Goal: Task Accomplishment & Management: Use online tool/utility

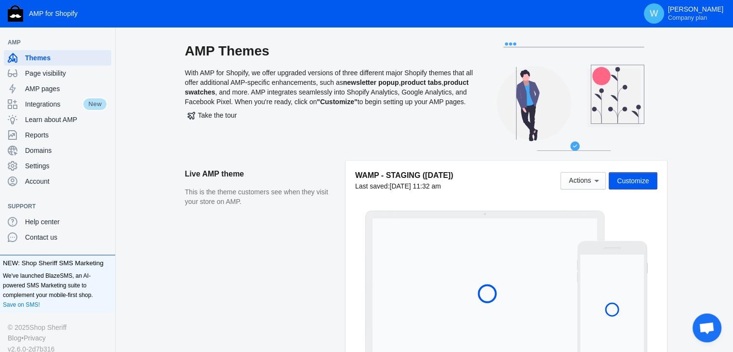
click at [636, 178] on span "Customize" at bounding box center [633, 181] width 32 height 8
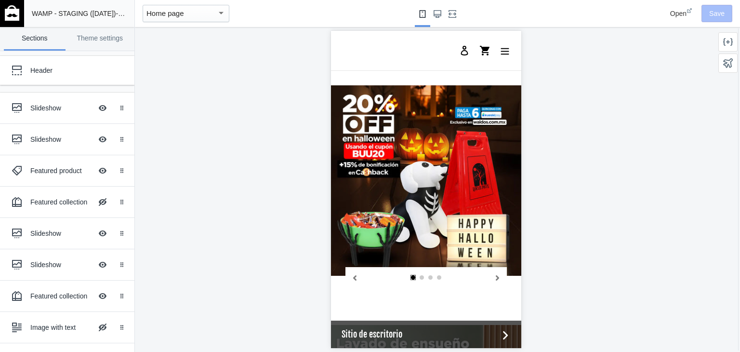
scroll to position [856, 0]
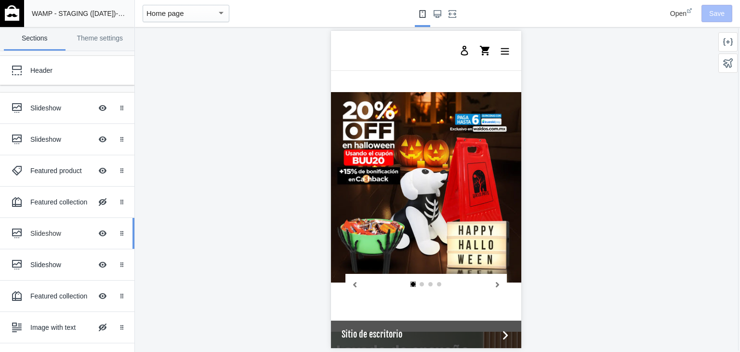
click at [50, 236] on div "Slideshow" at bounding box center [61, 233] width 62 height 10
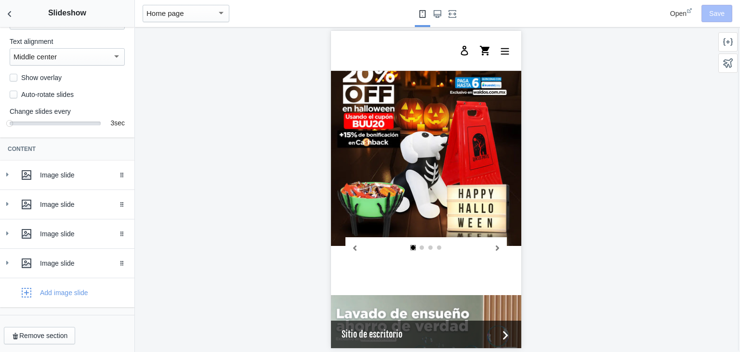
scroll to position [119, 0]
click at [29, 289] on icon "button" at bounding box center [27, 292] width 10 height 10
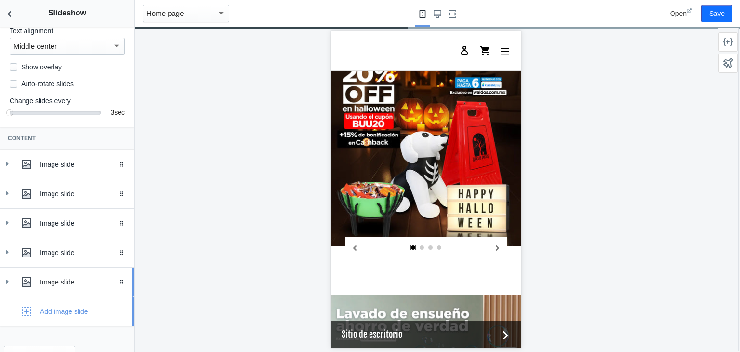
scroll to position [0, 366]
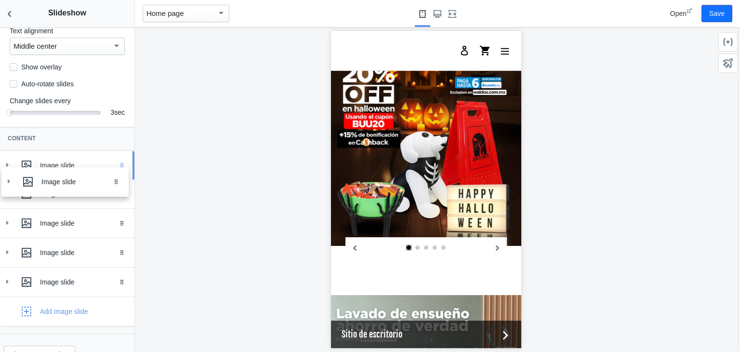
drag, startPoint x: 118, startPoint y: 292, endPoint x: 118, endPoint y: 180, distance: 112.3
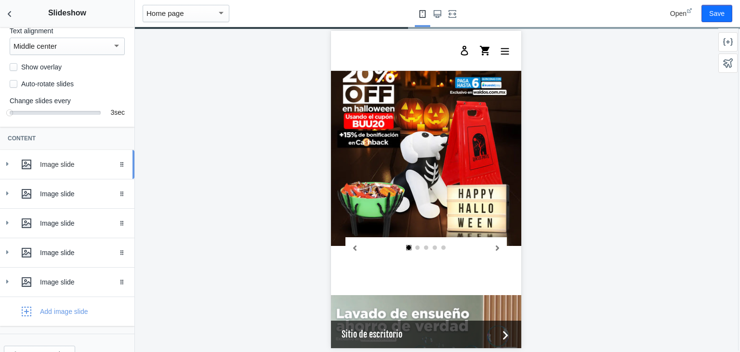
click at [7, 169] on icon at bounding box center [7, 164] width 10 height 10
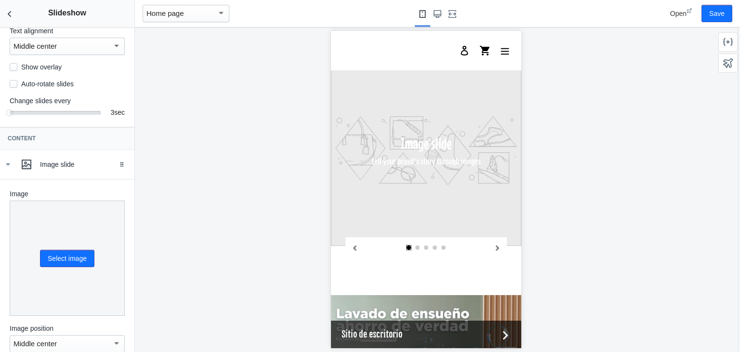
scroll to position [215, 0]
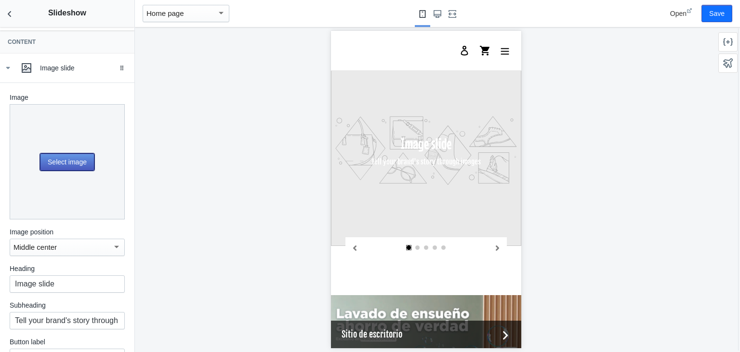
click at [58, 159] on button "Select image" at bounding box center [67, 161] width 54 height 17
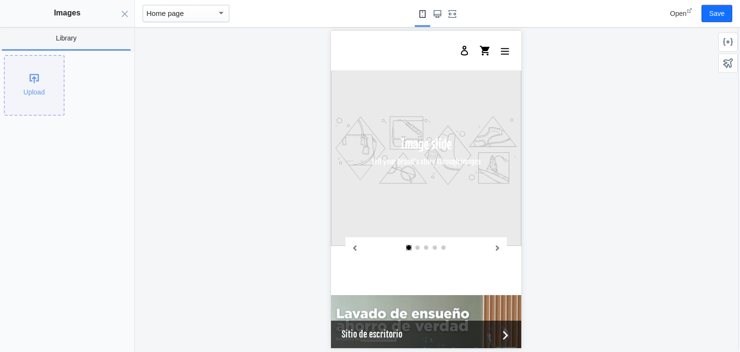
click at [35, 77] on div "Upload" at bounding box center [34, 85] width 59 height 59
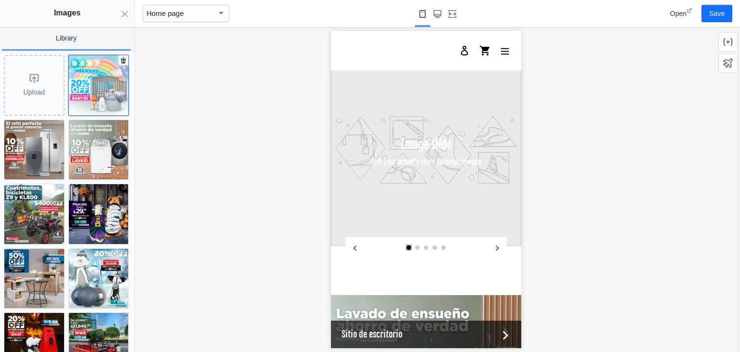
click at [90, 88] on img at bounding box center [99, 85] width 60 height 60
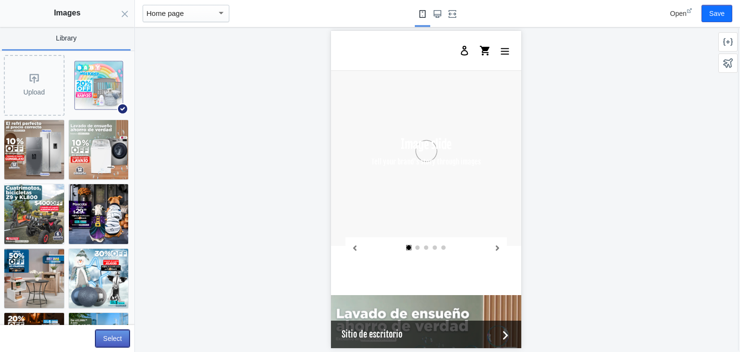
click at [110, 335] on button "Select" at bounding box center [112, 338] width 34 height 17
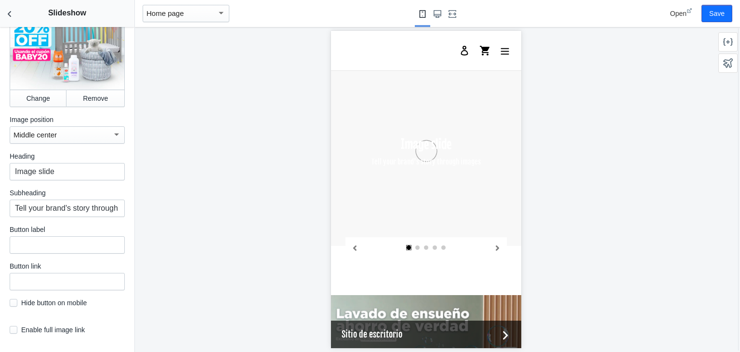
scroll to position [354, 0]
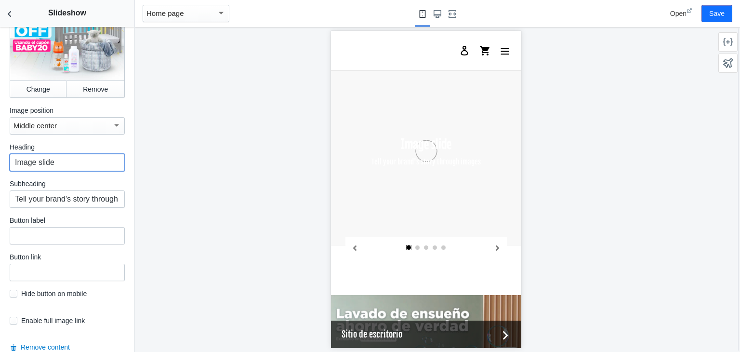
click at [45, 171] on input "Image slide" at bounding box center [67, 162] width 115 height 17
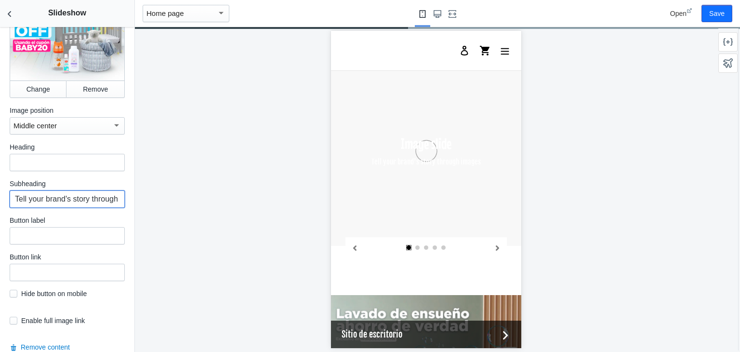
click at [42, 200] on input "Tell your brand's story through images" at bounding box center [67, 198] width 115 height 17
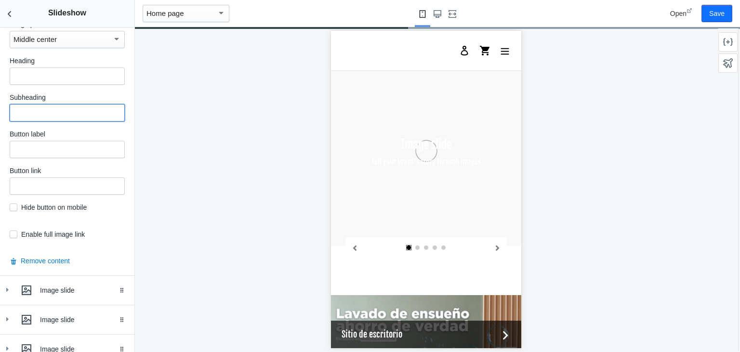
scroll to position [453, 0]
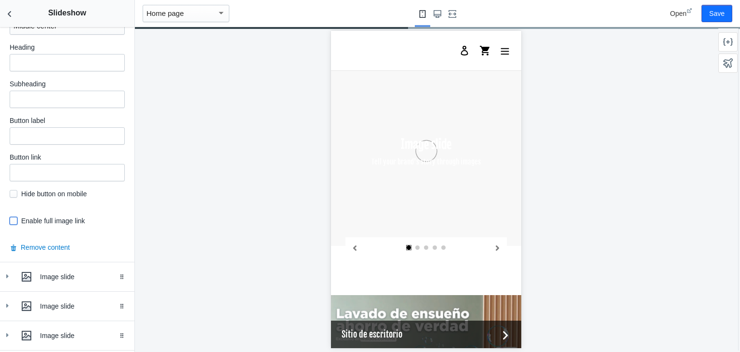
click at [13, 222] on input "checkbox" at bounding box center [14, 221] width 8 height 8
checkbox input "true"
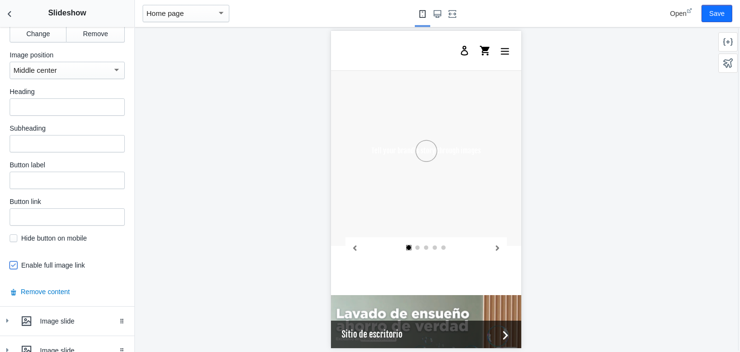
scroll to position [420, 0]
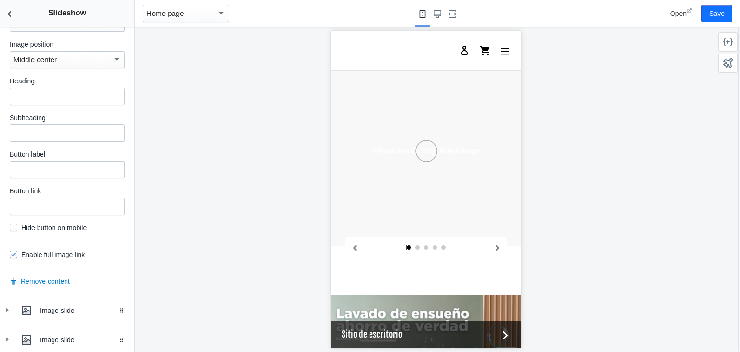
click at [50, 216] on div "Image Change Remove Image position Middle center Heading Subheading Button labe…" at bounding box center [67, 78] width 115 height 381
click at [57, 211] on input "text" at bounding box center [67, 206] width 115 height 17
paste input "https://waldos.com.mx/collections/ninos-y-bebes"
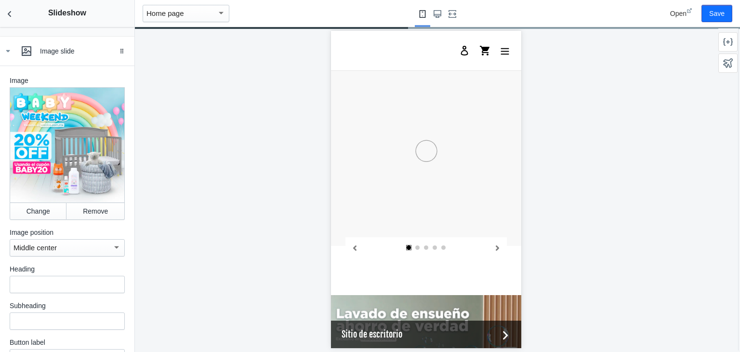
scroll to position [229, 0]
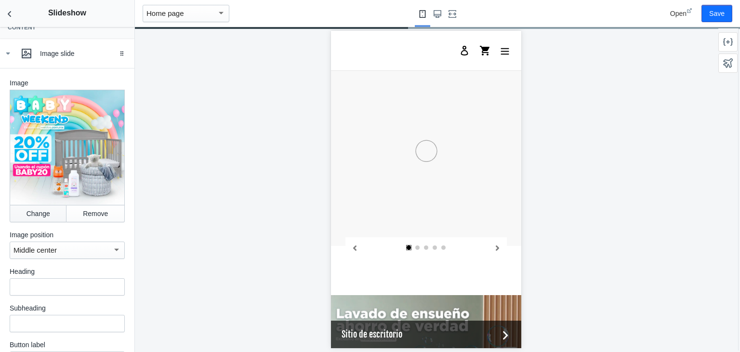
type input "https://waldos.com.mx/collections/ninos-y-bebes"
click at [34, 214] on button "Change" at bounding box center [38, 213] width 57 height 17
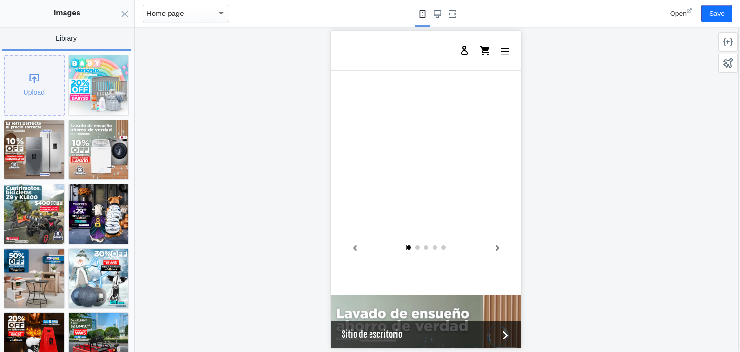
click at [31, 95] on div "Upload" at bounding box center [34, 85] width 59 height 59
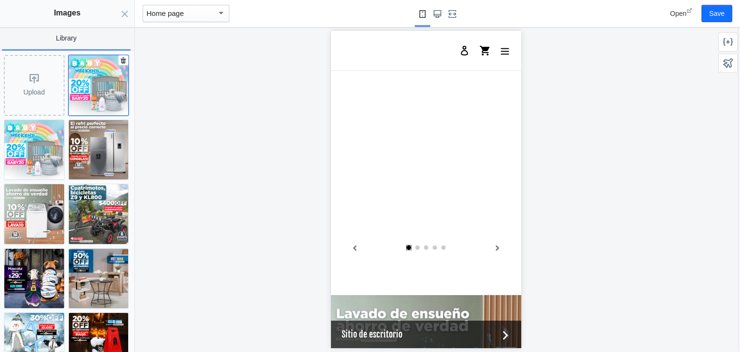
click at [92, 93] on img at bounding box center [99, 85] width 60 height 60
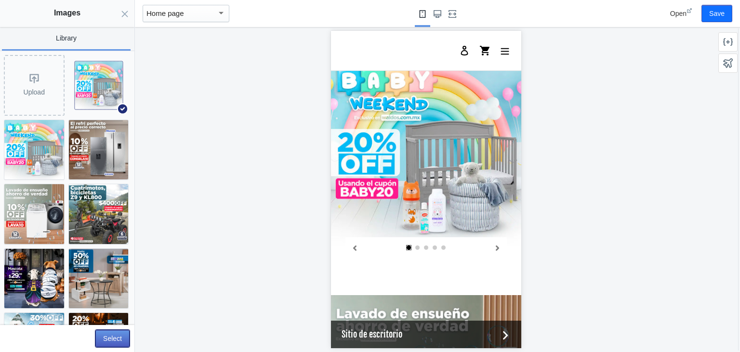
click at [107, 339] on button "Select" at bounding box center [112, 338] width 34 height 17
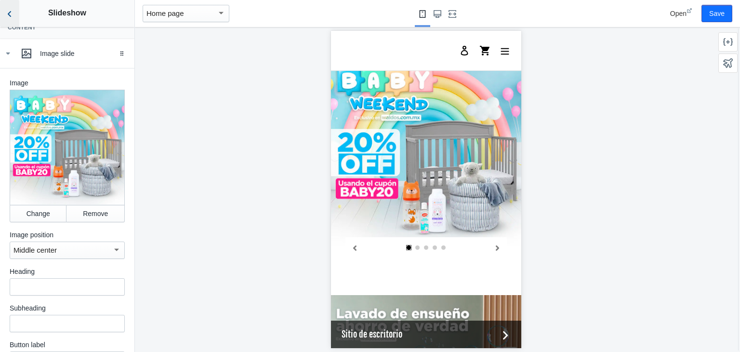
click at [12, 22] on button "Back to sections" at bounding box center [9, 13] width 19 height 27
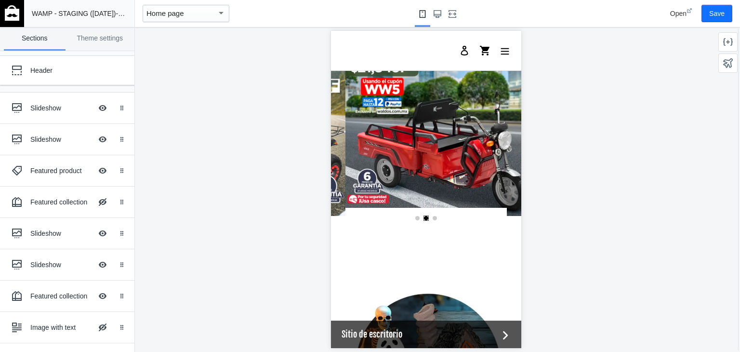
scroll to position [46, 0]
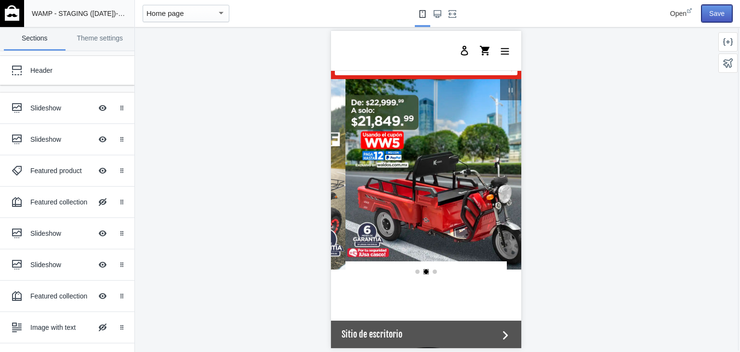
click at [719, 7] on button "Save" at bounding box center [717, 13] width 31 height 17
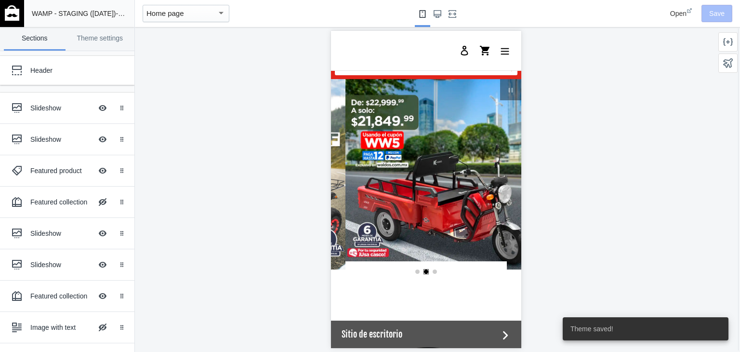
click at [19, 18] on link at bounding box center [12, 13] width 24 height 27
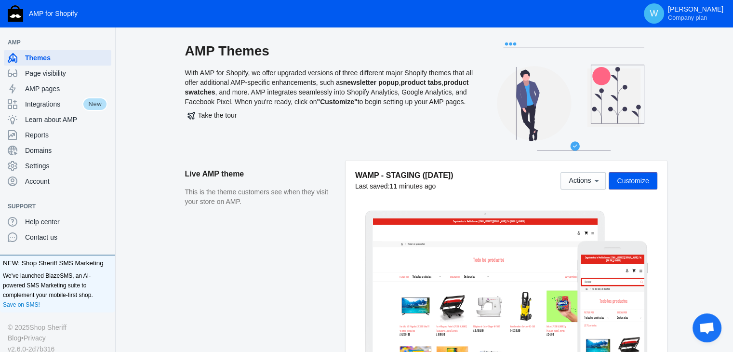
click at [336, 213] on aside "Live AMP theme This is the theme customers see when they visit your store on AM…" at bounding box center [265, 266] width 160 height 213
click at [299, 249] on aside "Live AMP theme This is the theme customers see when they visit your store on AM…" at bounding box center [265, 266] width 160 height 213
click at [333, 255] on aside "Live AMP theme This is the theme customers see when they visit your store on AM…" at bounding box center [265, 266] width 160 height 213
click at [331, 189] on p "This is the theme customers see when they visit your store on AMP." at bounding box center [260, 196] width 151 height 19
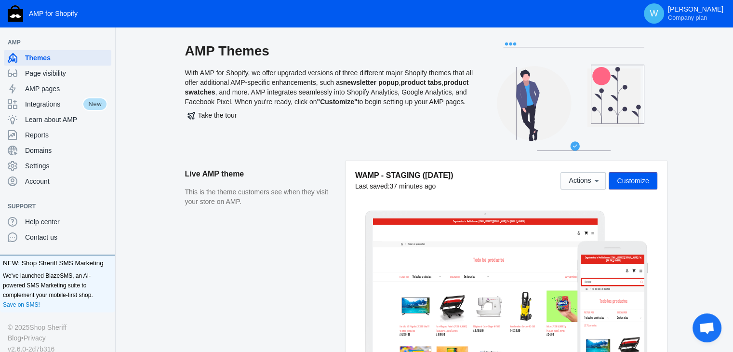
click at [333, 269] on aside "Live AMP theme This is the theme customers see when they visit your store on AM…" at bounding box center [265, 266] width 160 height 213
click at [633, 188] on button "Customize" at bounding box center [633, 180] width 48 height 17
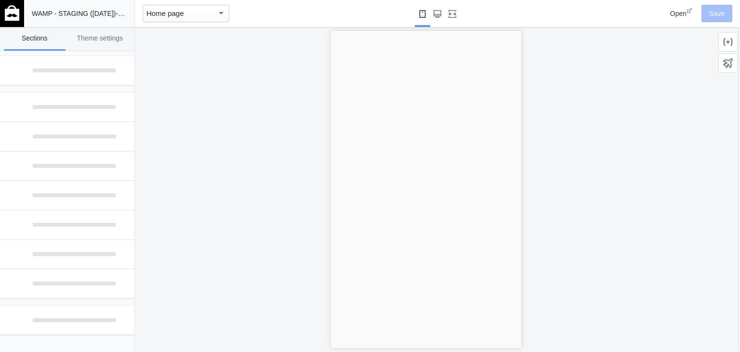
click at [236, 282] on div at bounding box center [426, 189] width 582 height 325
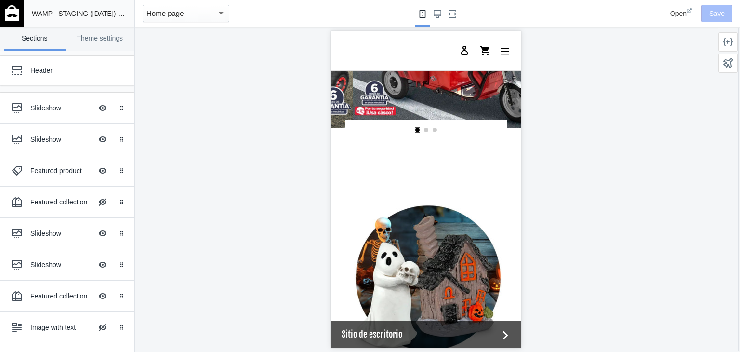
scroll to position [34, 0]
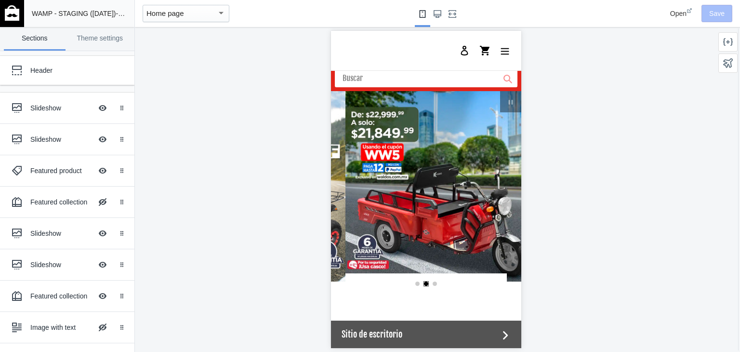
click at [16, 10] on img at bounding box center [12, 12] width 14 height 15
